Goal: Entertainment & Leisure: Consume media (video, audio)

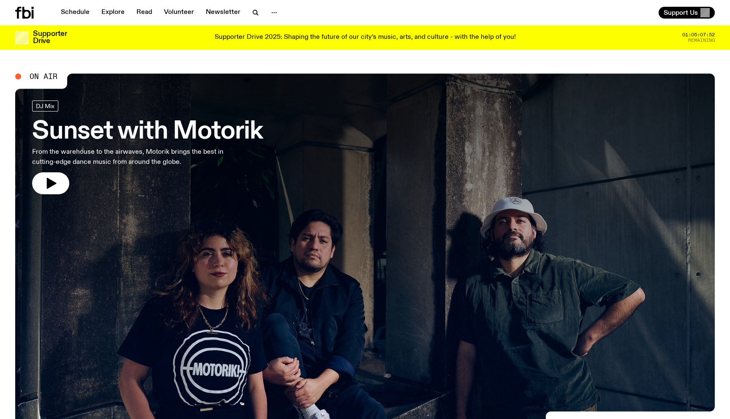
scroll to position [28, 0]
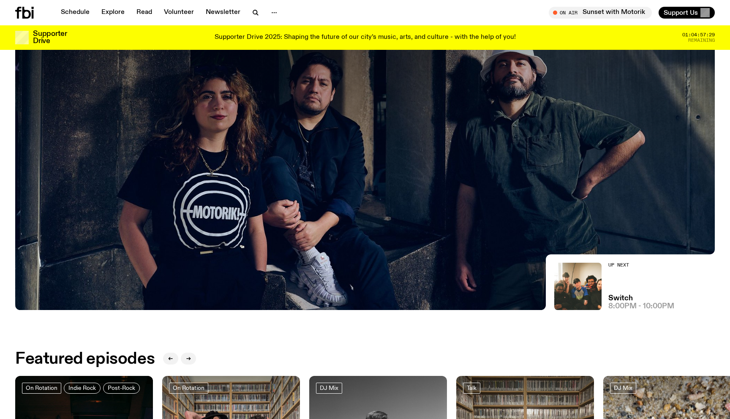
scroll to position [138, 0]
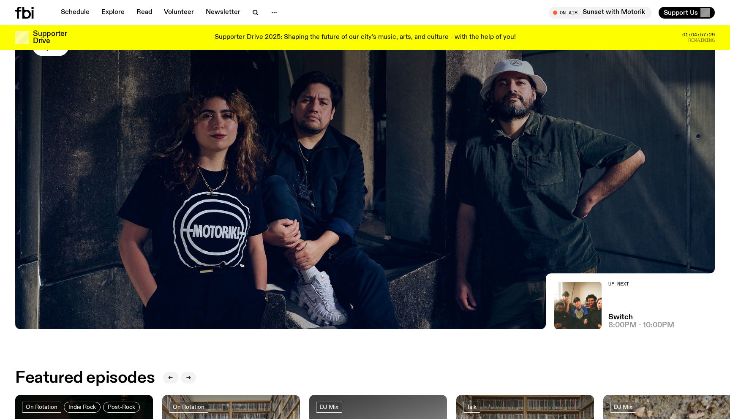
click at [212, 136] on div at bounding box center [364, 66] width 699 height 262
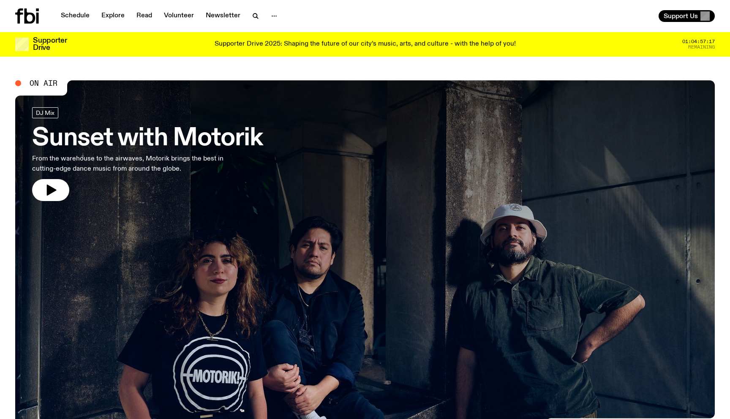
click at [239, 256] on div at bounding box center [364, 211] width 699 height 262
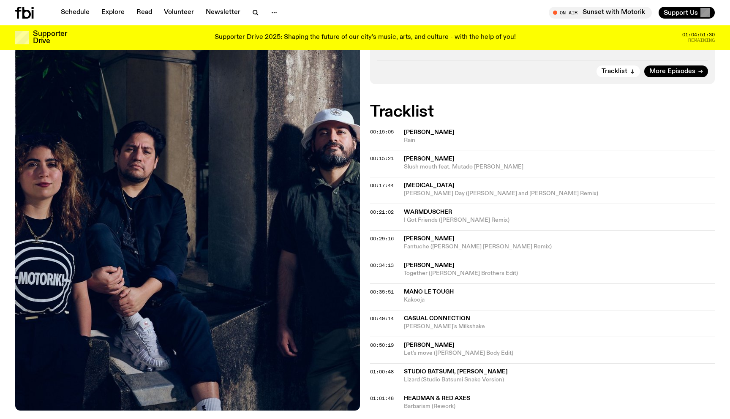
scroll to position [216, 0]
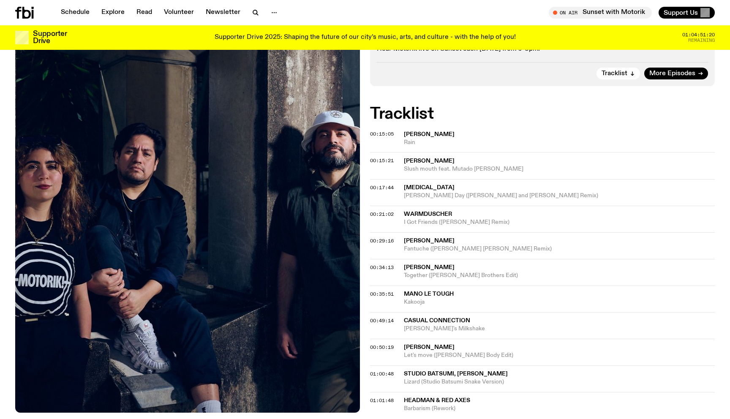
click at [33, 12] on icon at bounding box center [33, 14] width 2 height 8
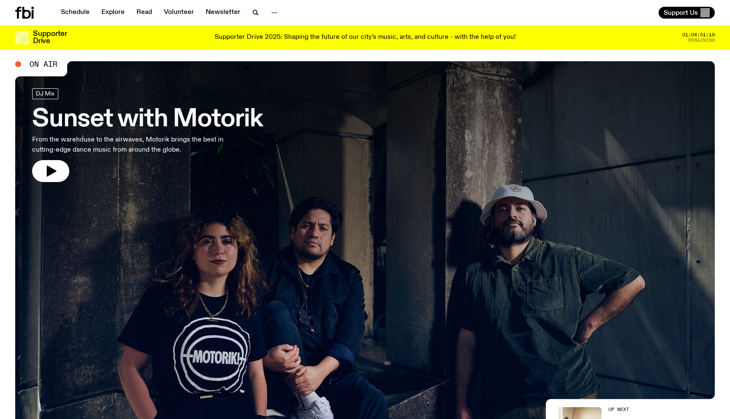
scroll to position [36, 0]
